Goal: Register for event/course

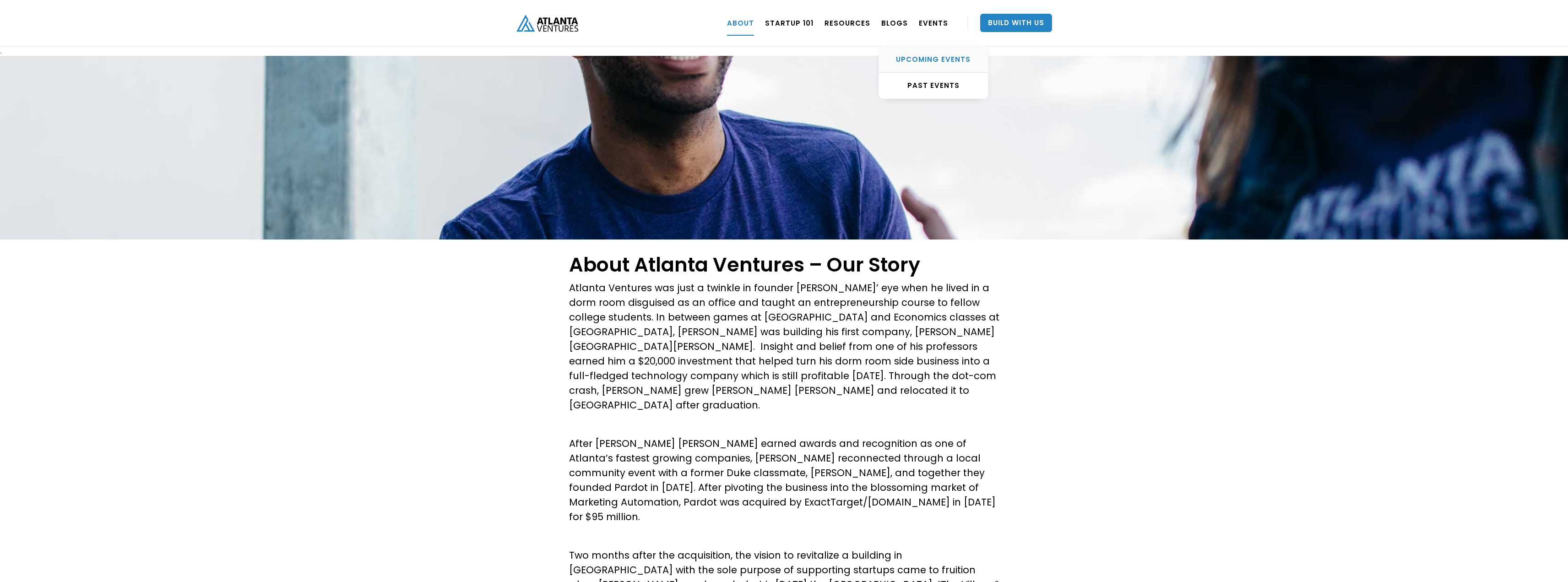
click at [915, 63] on div "UPCOMING EVENTS" at bounding box center [933, 59] width 109 height 9
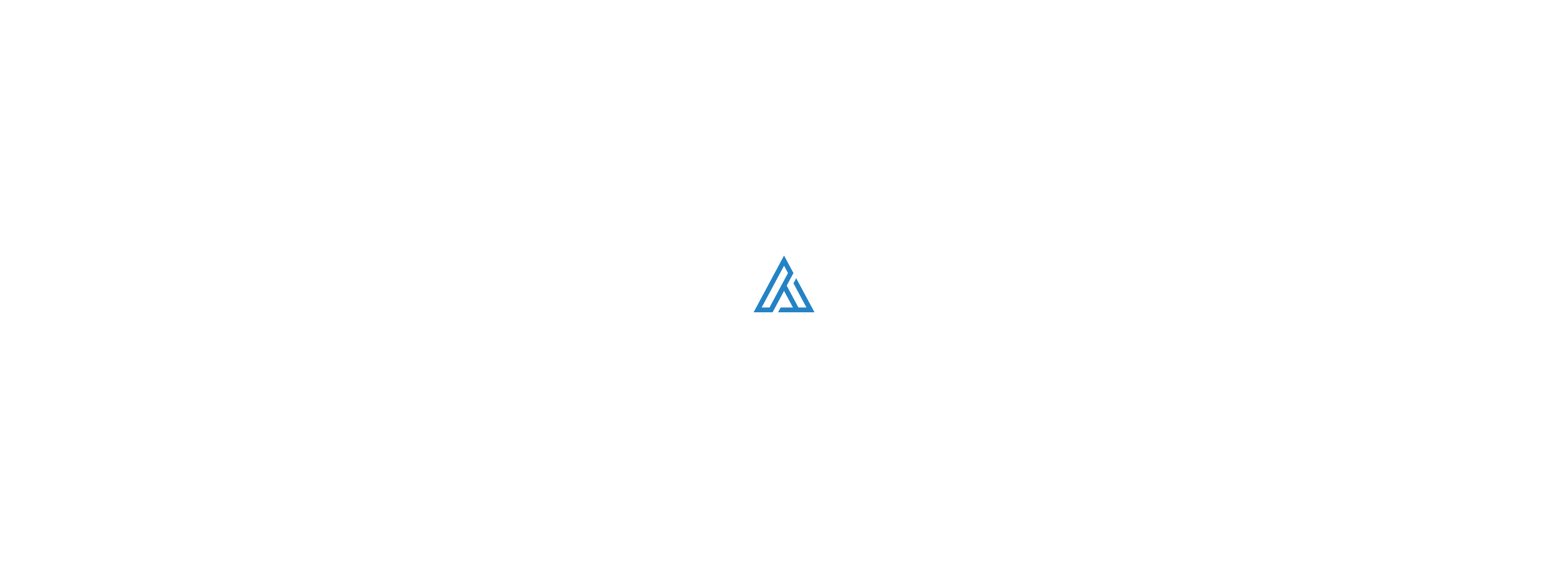
scroll to position [324, 0]
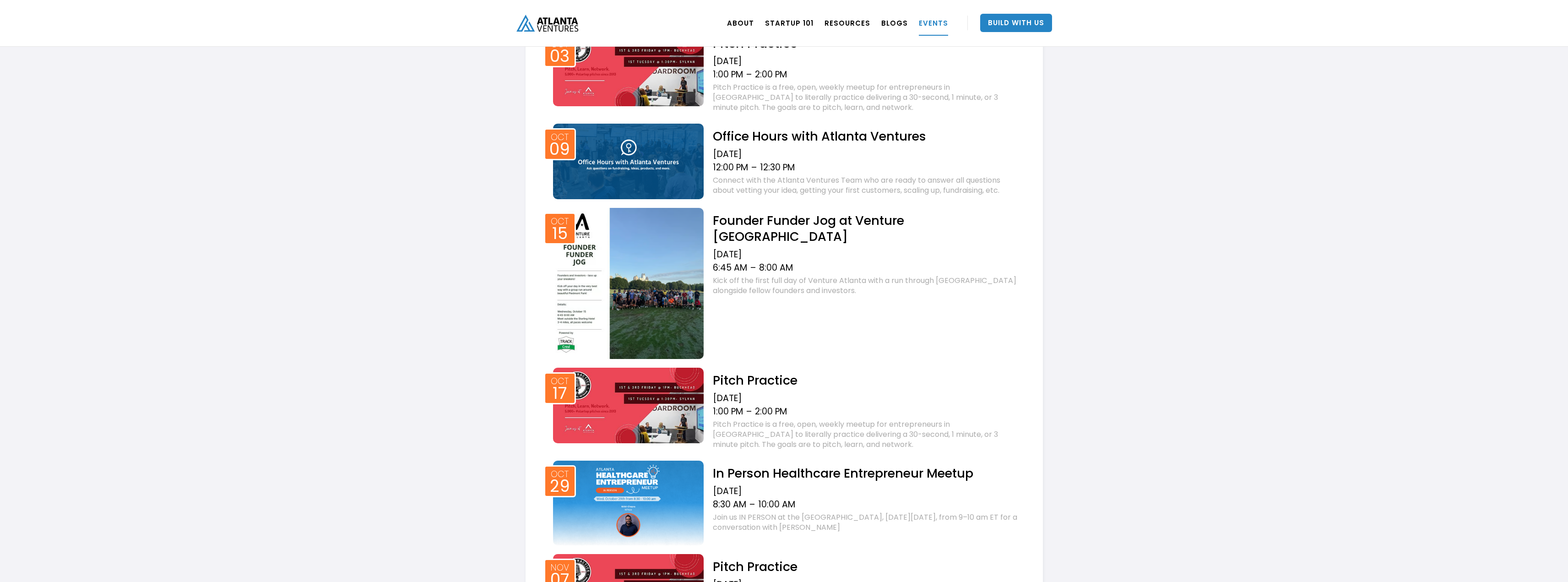
scroll to position [416, 0]
click at [779, 220] on h2 "Founder Funder Jog at Venture [GEOGRAPHIC_DATA]" at bounding box center [866, 227] width 307 height 32
